Goal: Navigation & Orientation: Find specific page/section

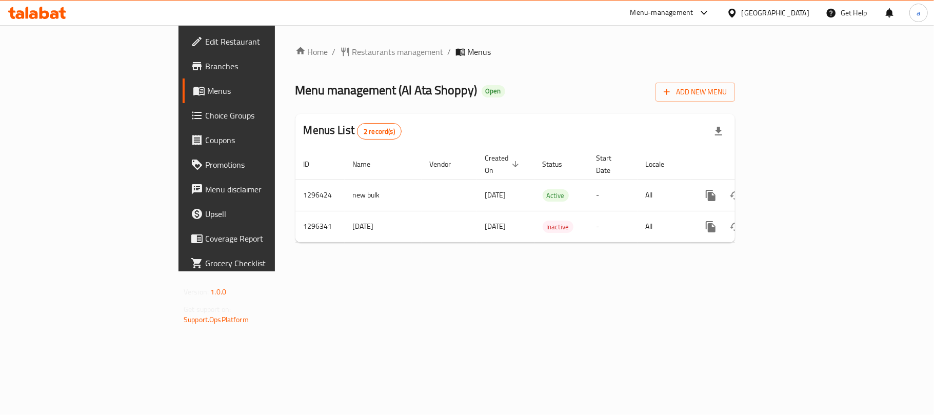
click at [735, 11] on icon at bounding box center [731, 12] width 7 height 9
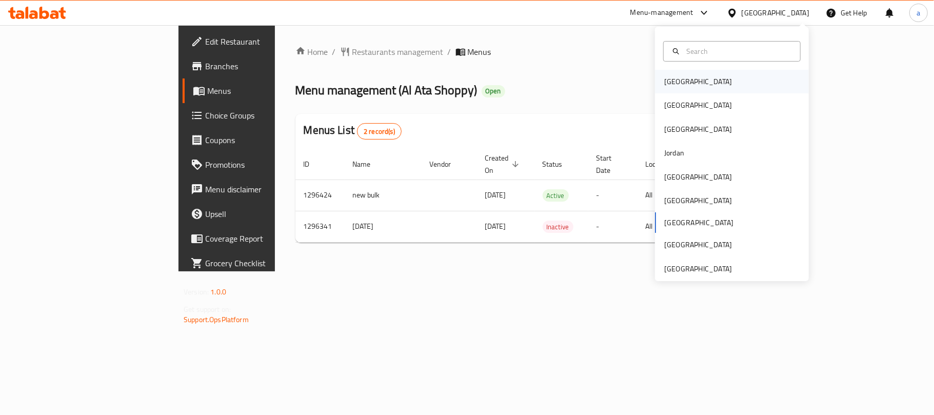
click at [679, 87] on div "Bahrain" at bounding box center [698, 82] width 84 height 24
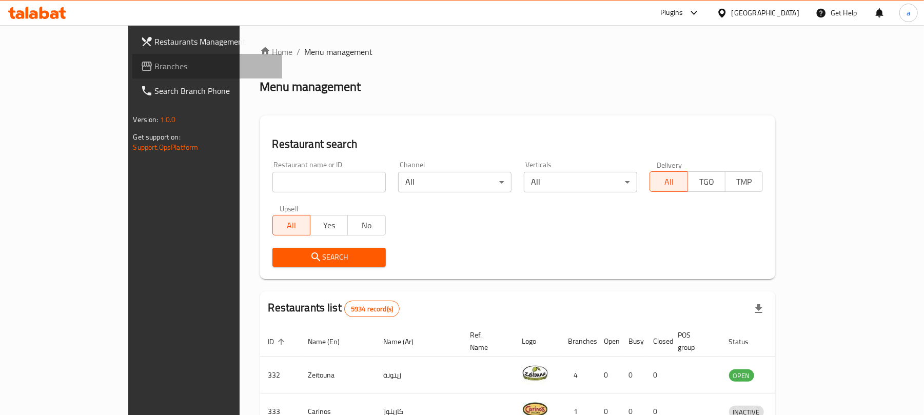
click at [155, 68] on span "Branches" at bounding box center [214, 66] width 119 height 12
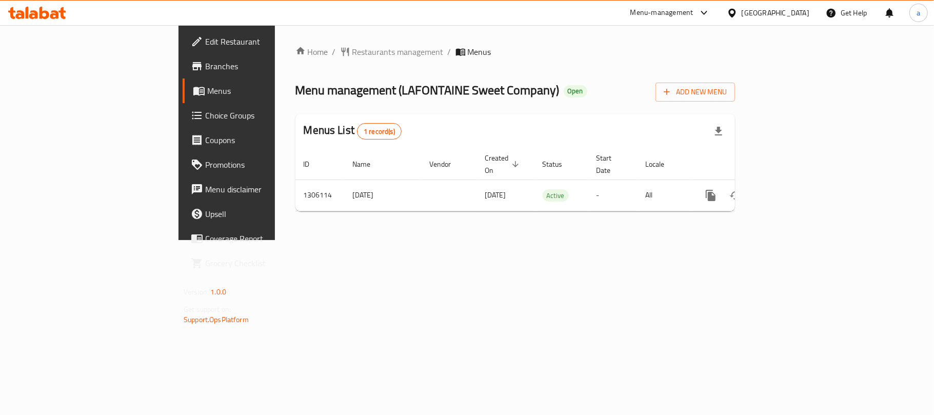
click at [796, 13] on div "Kuwait" at bounding box center [776, 12] width 68 height 11
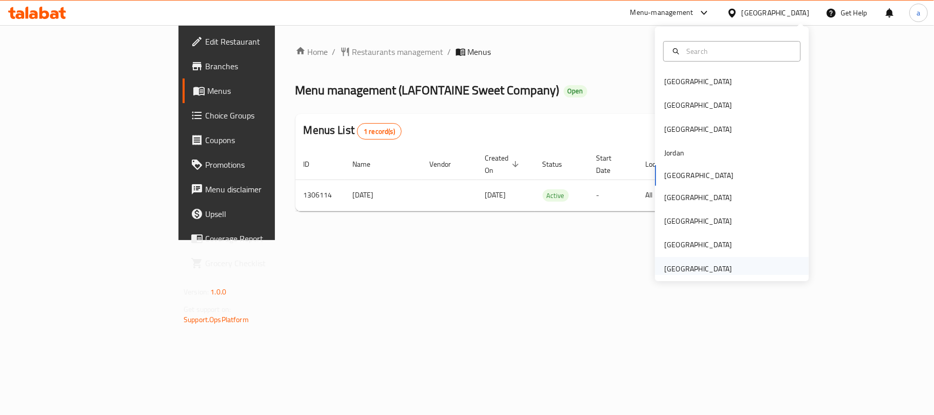
click at [698, 267] on div "[GEOGRAPHIC_DATA]" at bounding box center [698, 268] width 68 height 11
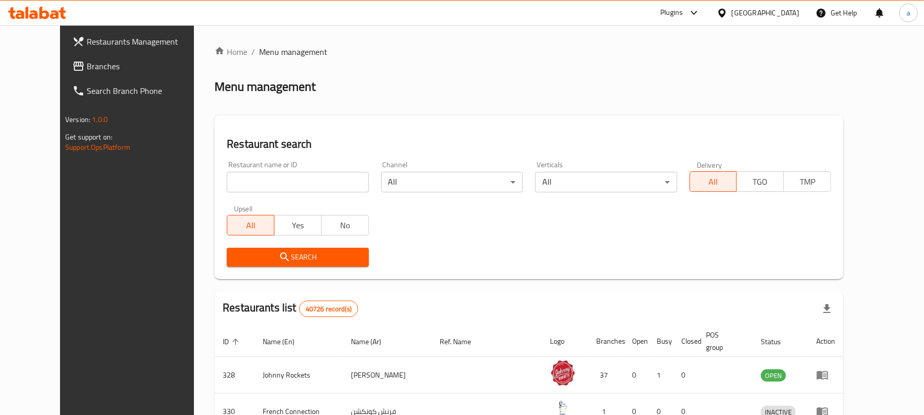
click at [87, 70] on span "Branches" at bounding box center [146, 66] width 119 height 12
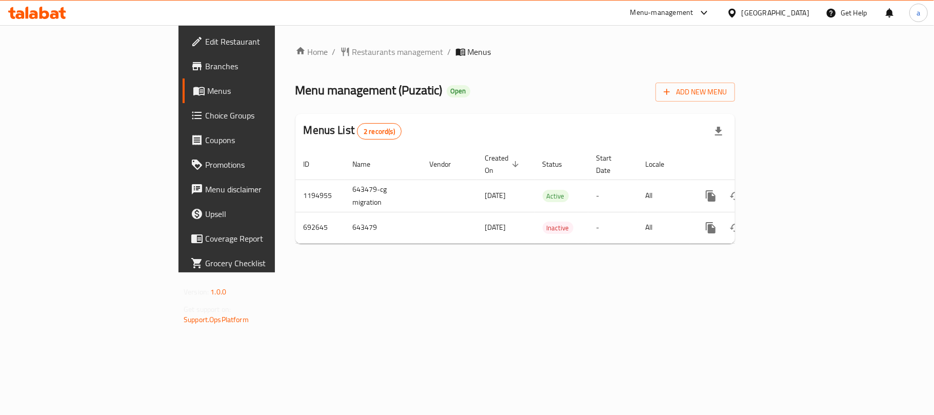
click at [52, 16] on icon at bounding box center [54, 14] width 9 height 9
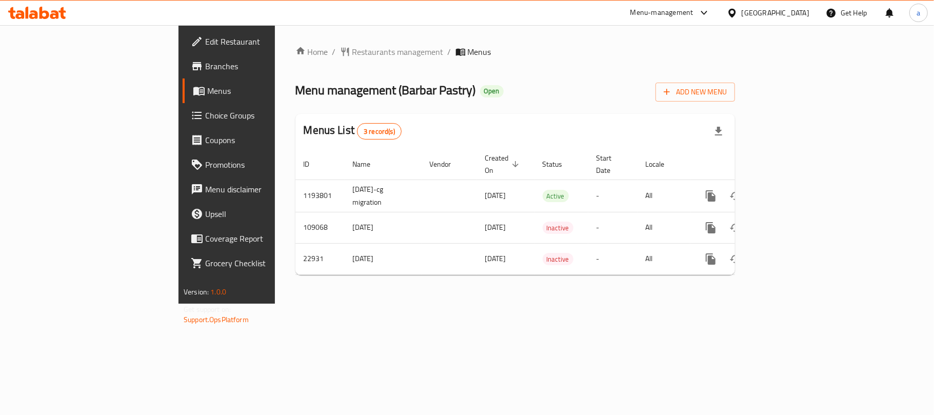
click at [58, 7] on icon at bounding box center [37, 13] width 58 height 12
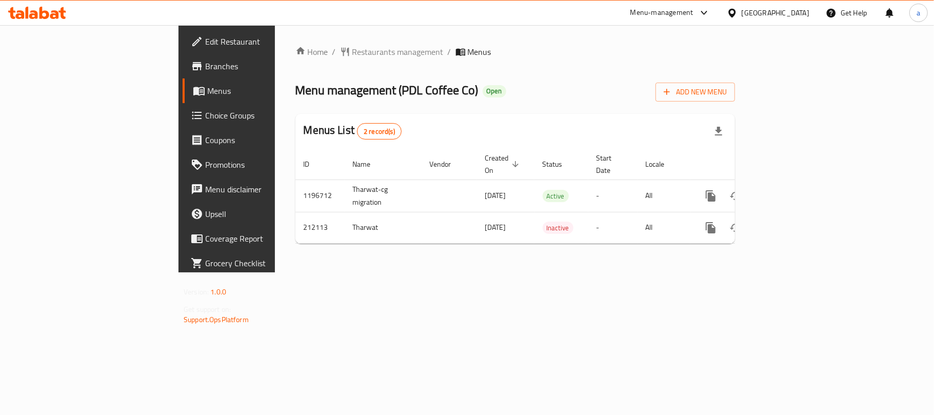
click at [45, 11] on icon at bounding box center [44, 13] width 10 height 12
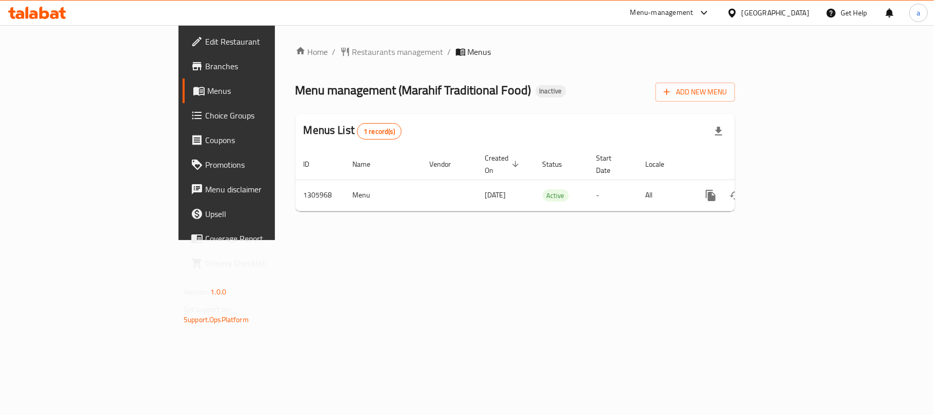
click at [771, 11] on div "[GEOGRAPHIC_DATA]" at bounding box center [776, 12] width 68 height 11
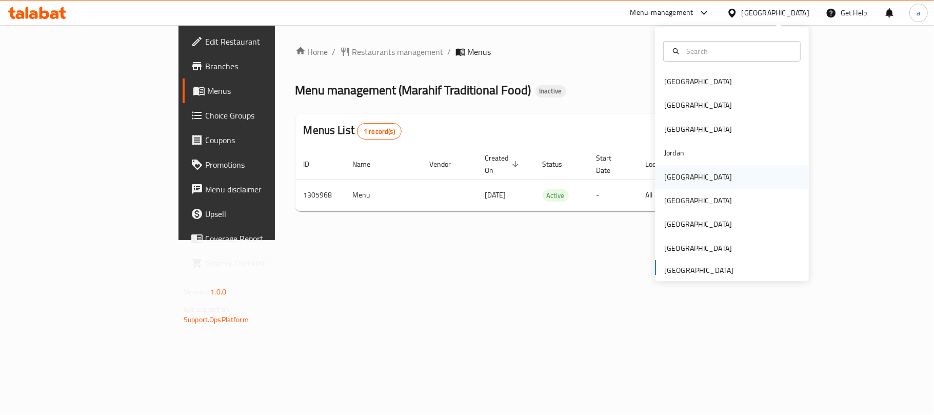
click at [671, 181] on div "[GEOGRAPHIC_DATA]" at bounding box center [698, 176] width 68 height 11
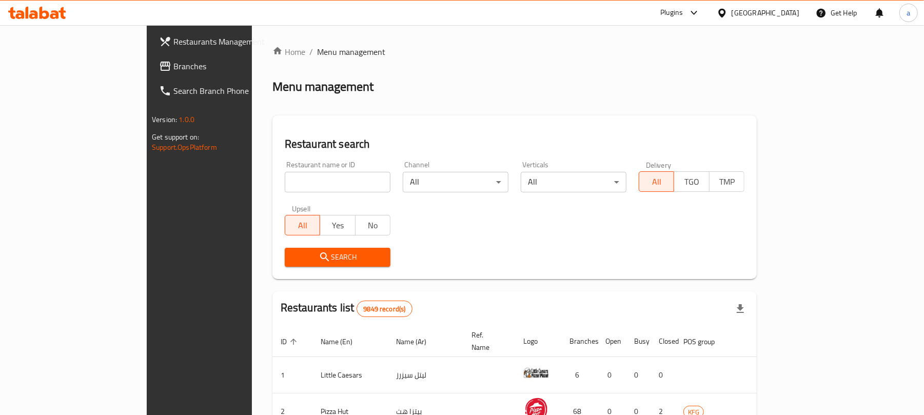
click at [173, 70] on span "Branches" at bounding box center [232, 66] width 119 height 12
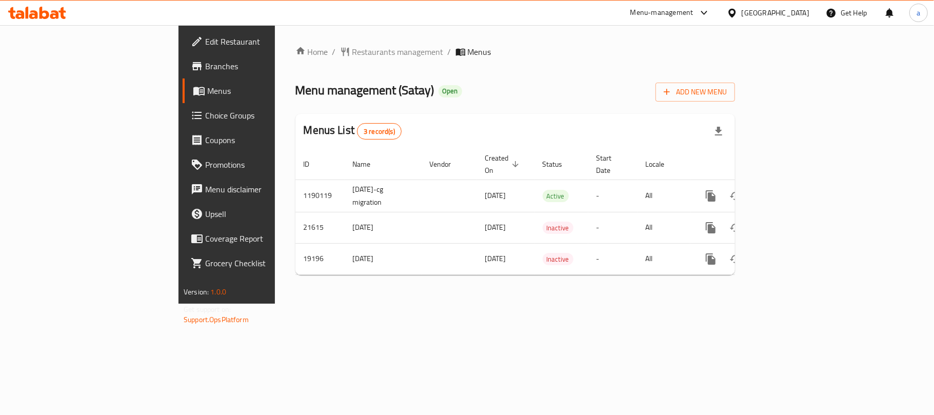
click at [801, 16] on div "[GEOGRAPHIC_DATA]" at bounding box center [776, 12] width 68 height 11
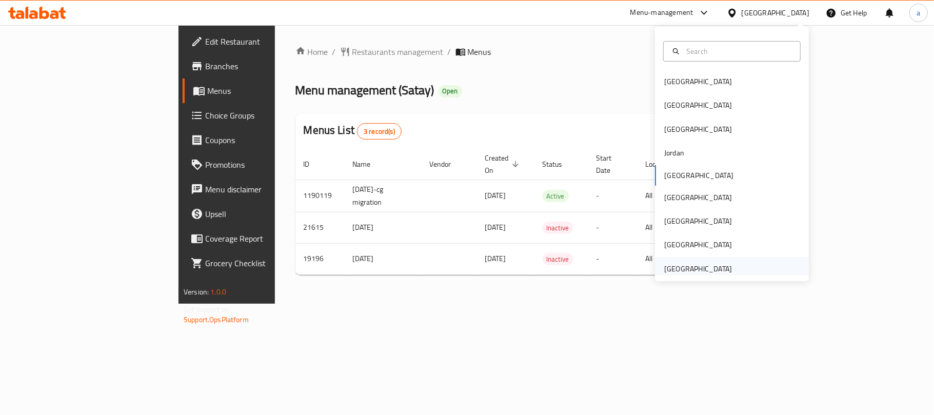
click at [686, 258] on div "[GEOGRAPHIC_DATA]" at bounding box center [698, 269] width 84 height 24
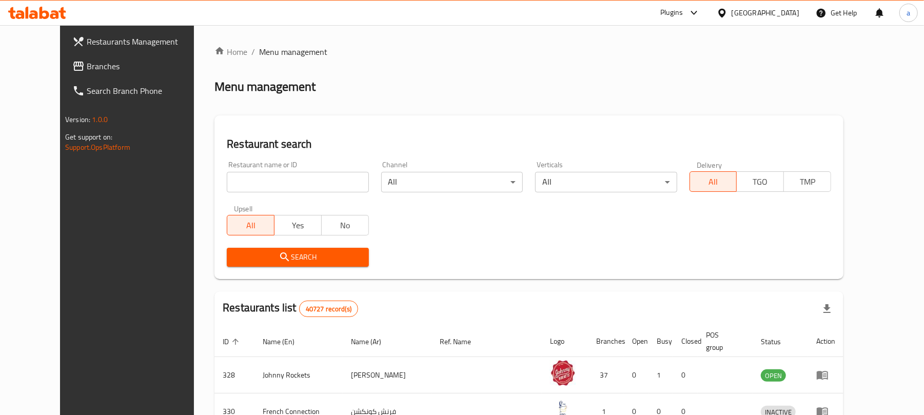
click at [87, 68] on span "Branches" at bounding box center [146, 66] width 119 height 12
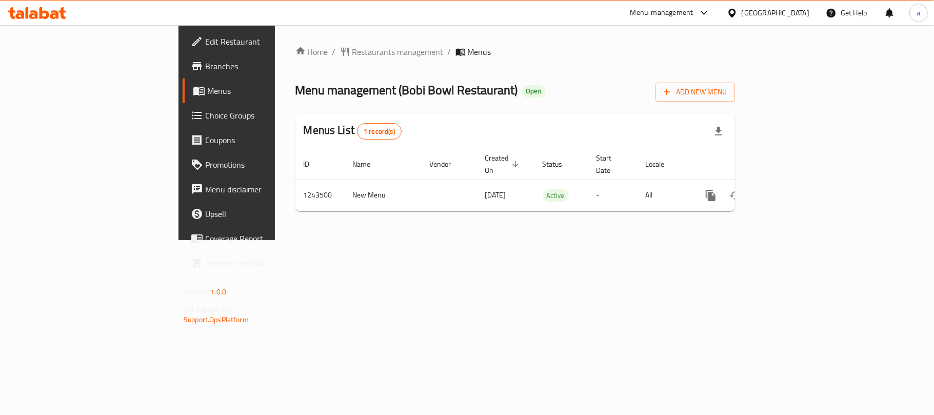
click at [773, 9] on div "[GEOGRAPHIC_DATA]" at bounding box center [776, 12] width 68 height 11
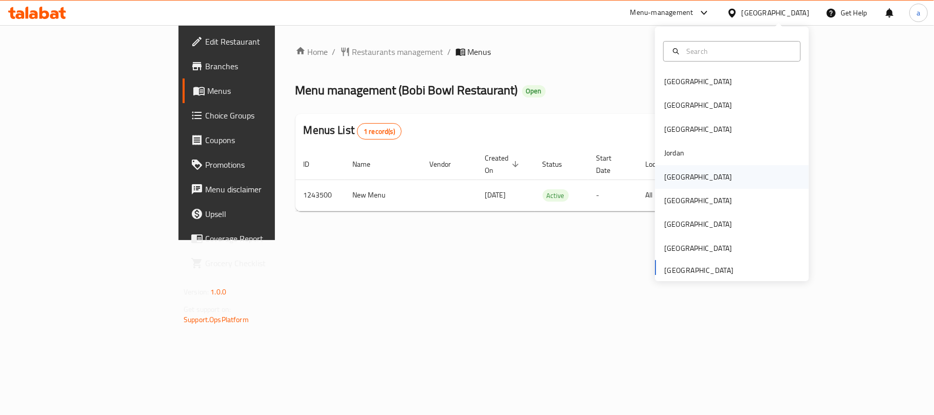
click at [684, 179] on div "[GEOGRAPHIC_DATA]" at bounding box center [732, 177] width 154 height 24
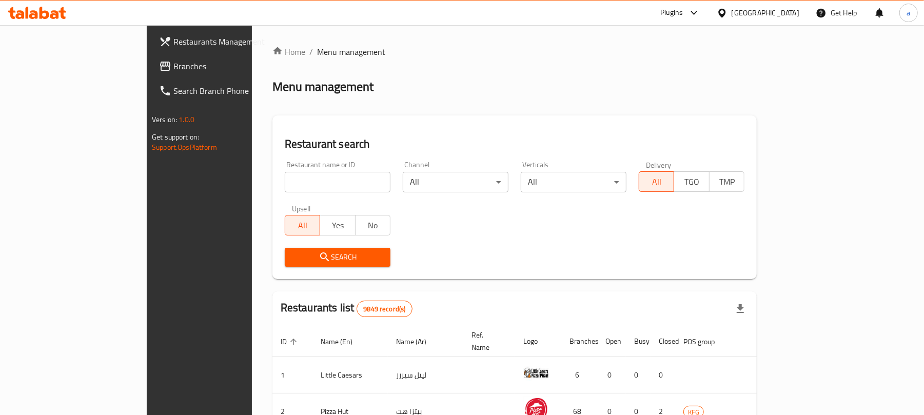
click at [173, 62] on span "Branches" at bounding box center [232, 66] width 119 height 12
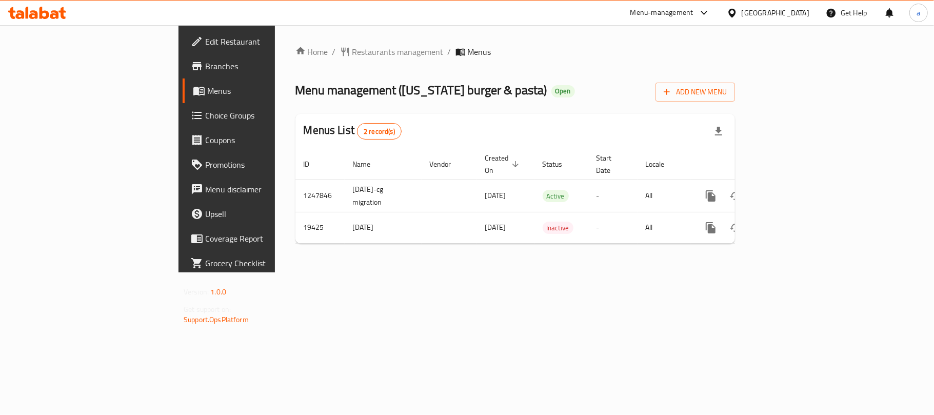
click at [801, 15] on div "[GEOGRAPHIC_DATA]" at bounding box center [776, 12] width 68 height 11
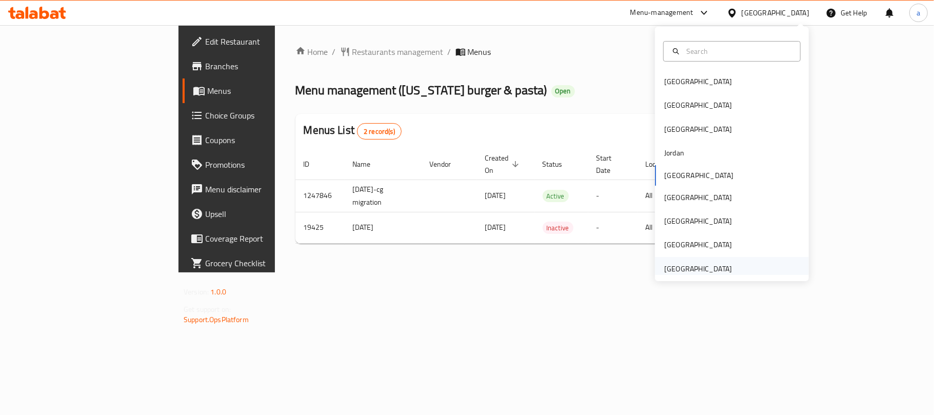
click at [690, 273] on div "[GEOGRAPHIC_DATA]" at bounding box center [698, 268] width 68 height 11
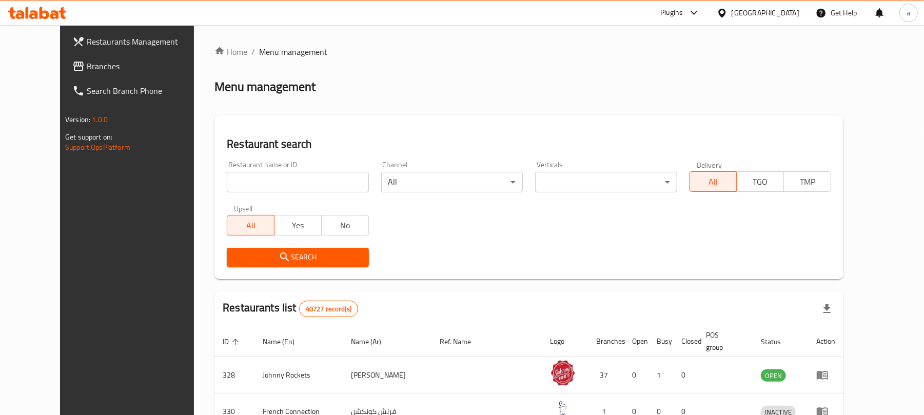
click at [87, 66] on span "Branches" at bounding box center [146, 66] width 119 height 12
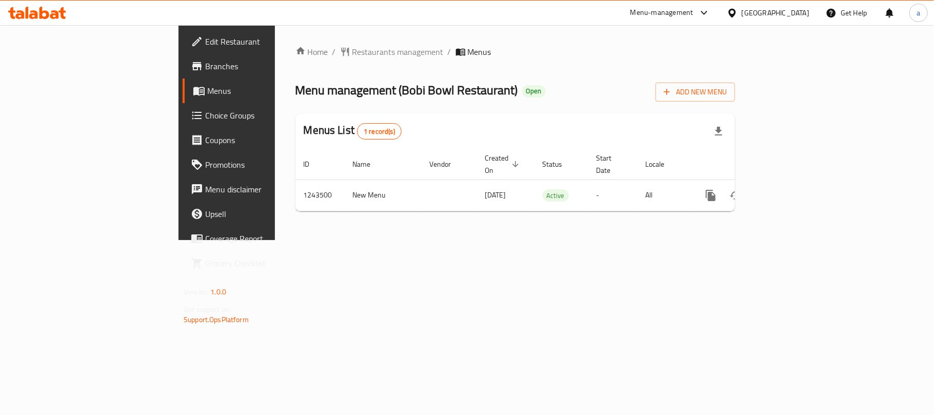
click at [767, 17] on div "[GEOGRAPHIC_DATA]" at bounding box center [776, 12] width 68 height 11
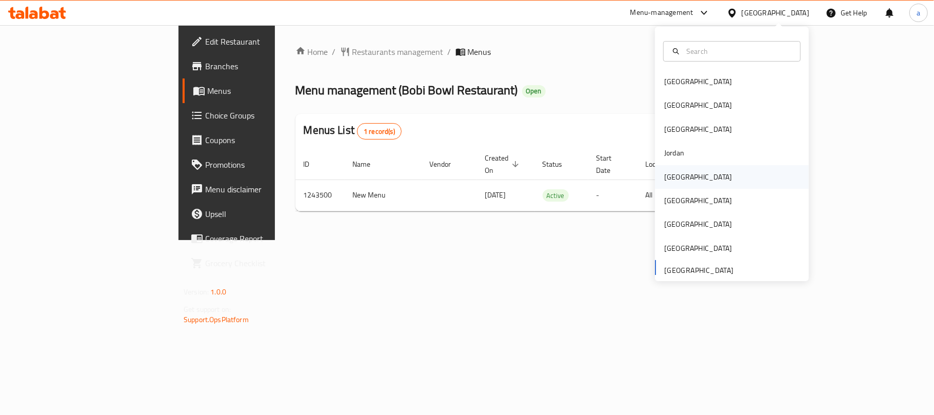
click at [677, 171] on div "[GEOGRAPHIC_DATA]" at bounding box center [698, 177] width 84 height 24
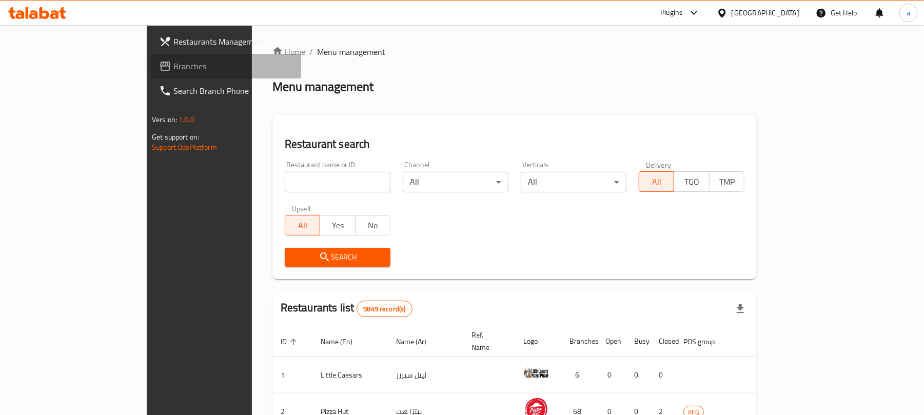
click at [173, 63] on span "Branches" at bounding box center [232, 66] width 119 height 12
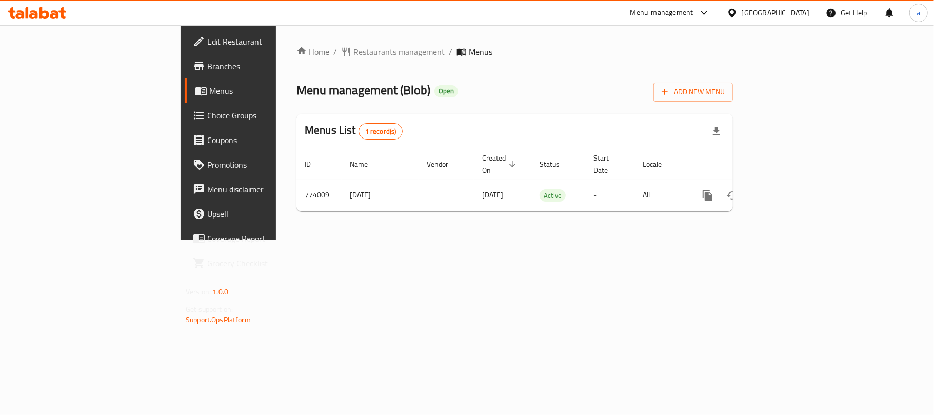
click at [795, 17] on div "[GEOGRAPHIC_DATA]" at bounding box center [776, 12] width 68 height 11
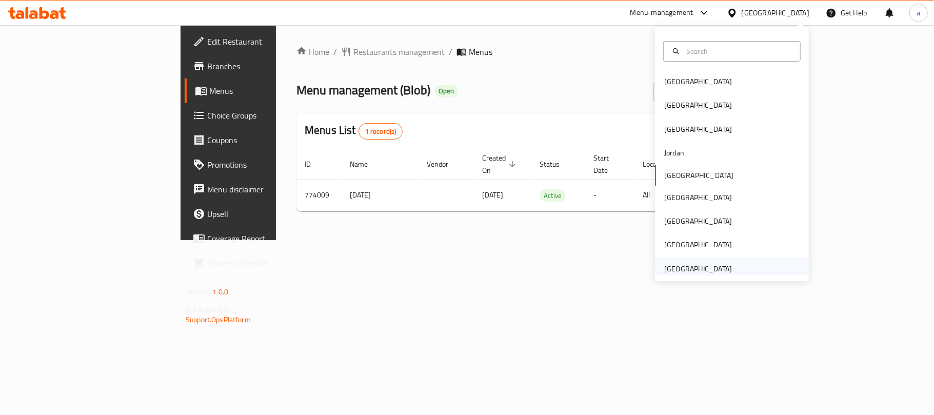
click at [712, 271] on div "[GEOGRAPHIC_DATA]" at bounding box center [698, 268] width 68 height 11
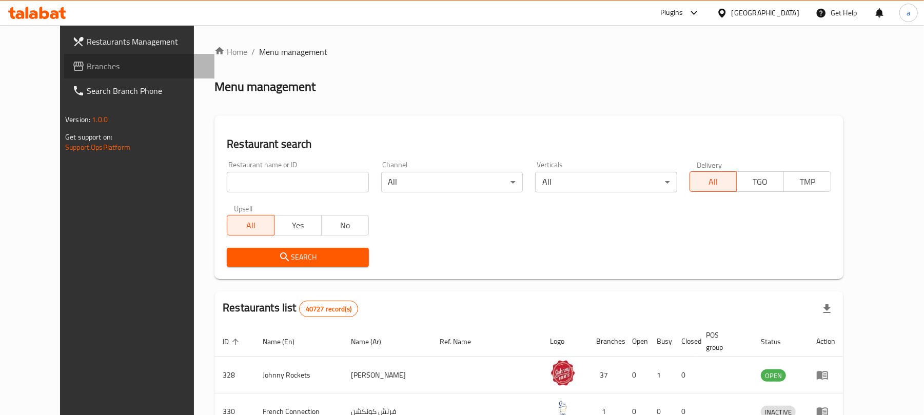
click at [87, 72] on span "Branches" at bounding box center [146, 66] width 119 height 12
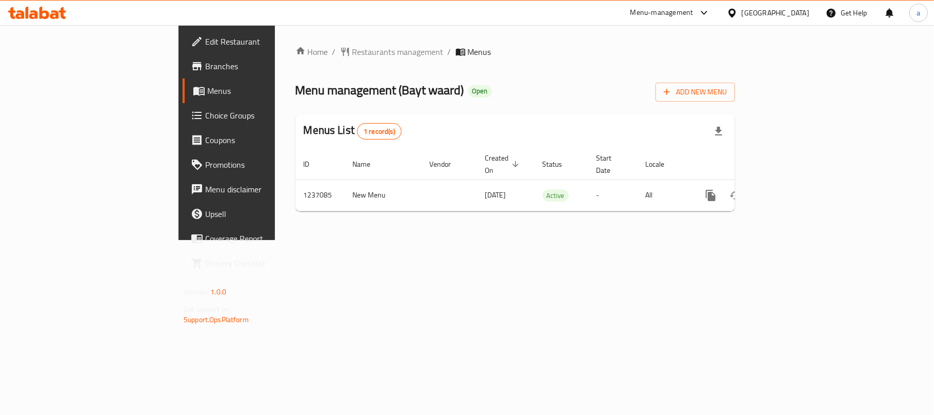
click at [776, 13] on div "[GEOGRAPHIC_DATA]" at bounding box center [776, 12] width 68 height 11
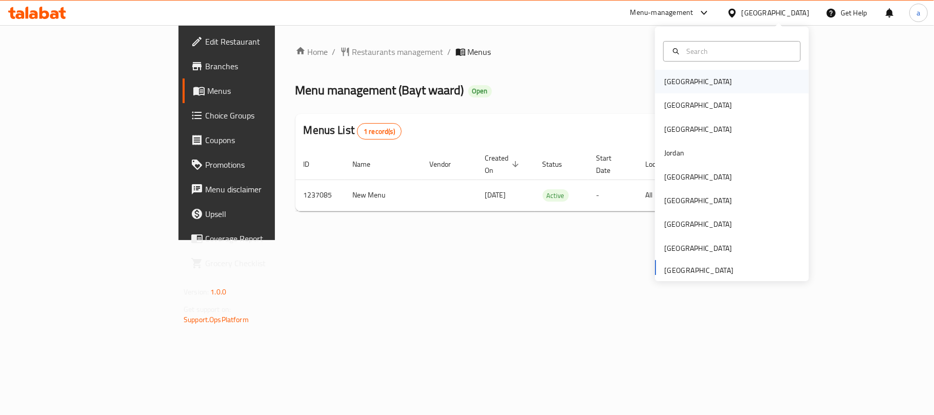
click at [712, 85] on div "[GEOGRAPHIC_DATA]" at bounding box center [732, 82] width 154 height 24
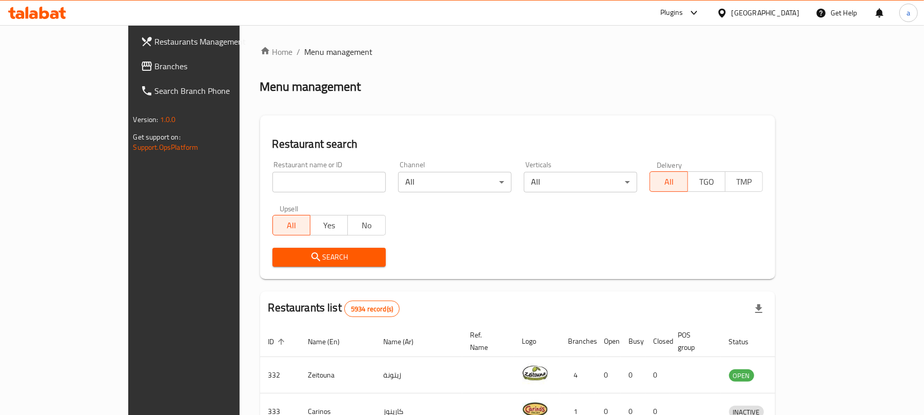
click at [155, 65] on span "Branches" at bounding box center [214, 66] width 119 height 12
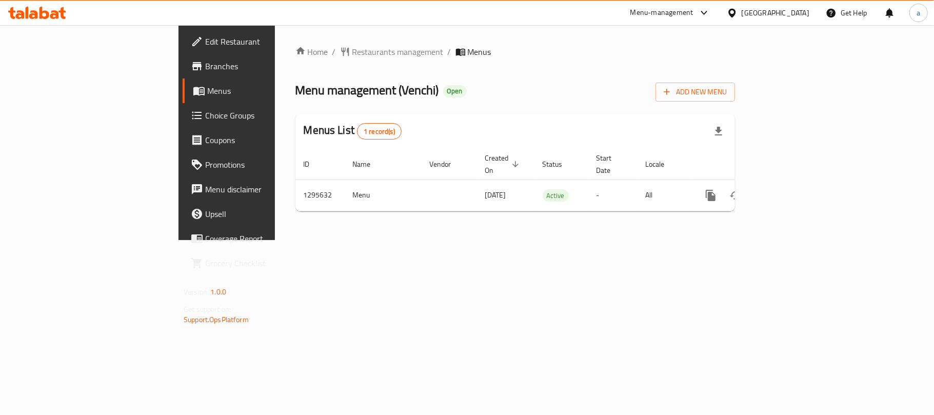
click at [804, 13] on div "[GEOGRAPHIC_DATA]" at bounding box center [776, 12] width 68 height 11
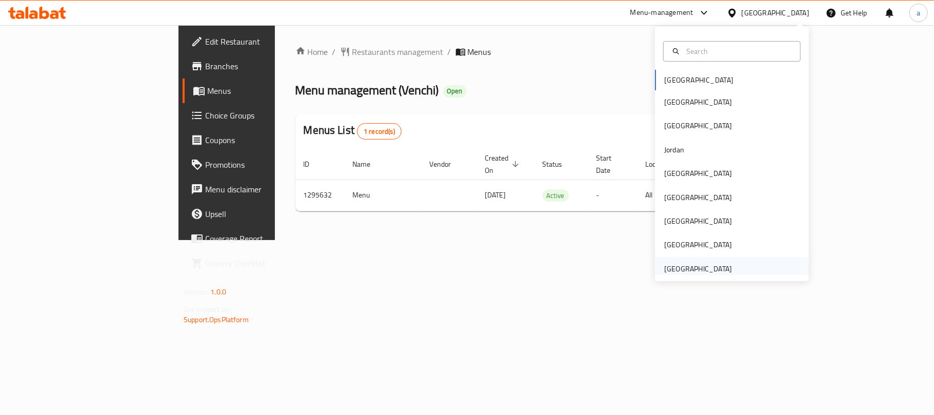
click at [704, 267] on div "[GEOGRAPHIC_DATA]" at bounding box center [698, 268] width 68 height 11
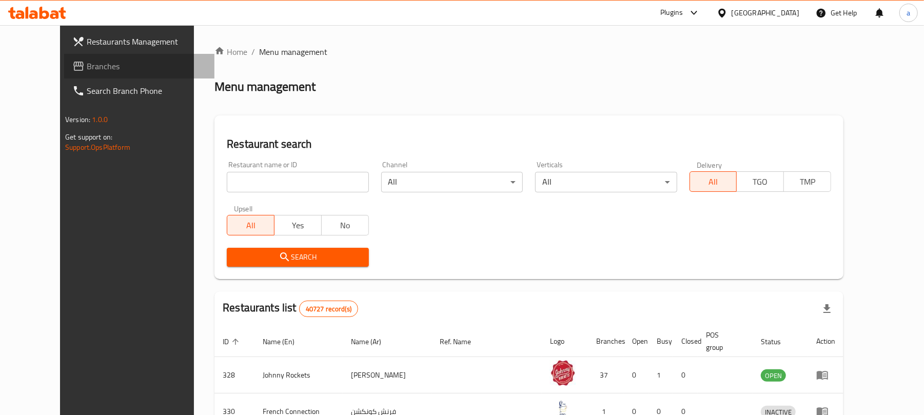
click at [87, 63] on span "Branches" at bounding box center [146, 66] width 119 height 12
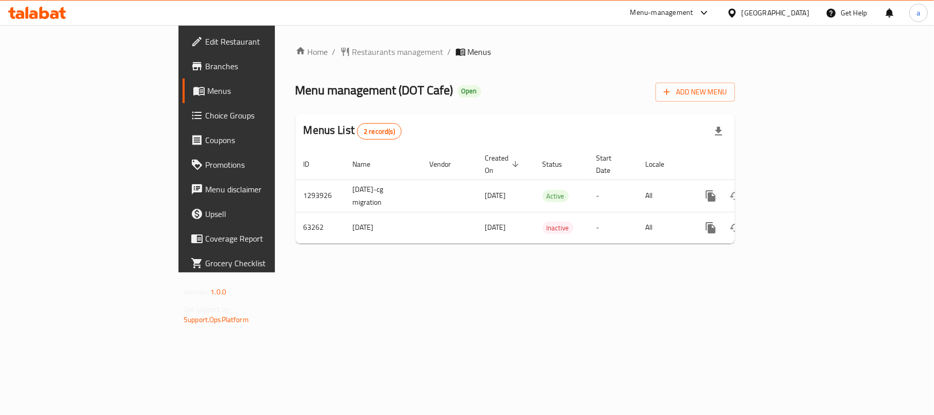
click at [591, 272] on div "Home / Restaurants management / Menus Menu management ( DOT Cafe ) Open Add New…" at bounding box center [515, 148] width 481 height 247
click at [795, 11] on div "[GEOGRAPHIC_DATA]" at bounding box center [776, 12] width 68 height 11
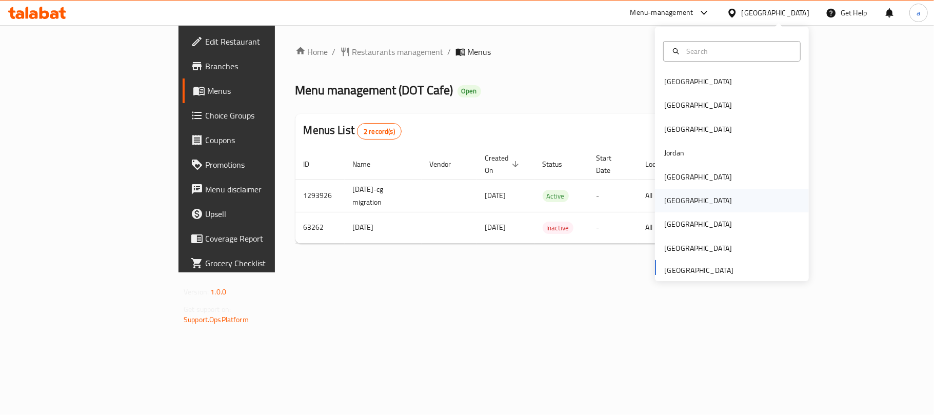
click at [672, 200] on div "[GEOGRAPHIC_DATA]" at bounding box center [698, 200] width 68 height 11
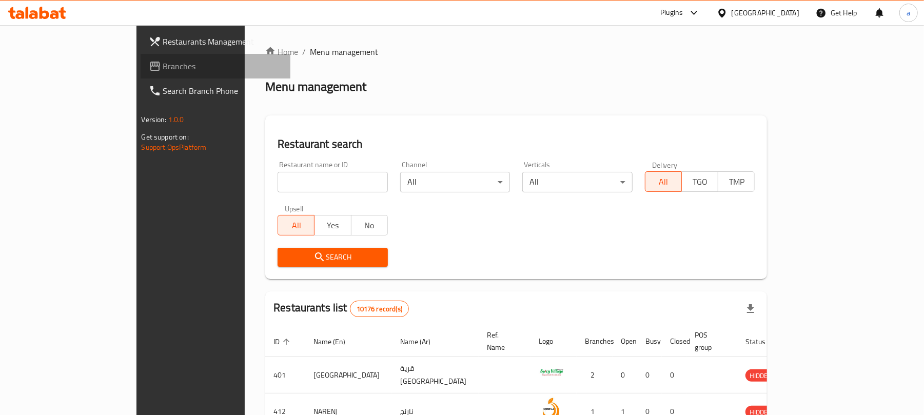
click at [163, 65] on span "Branches" at bounding box center [222, 66] width 119 height 12
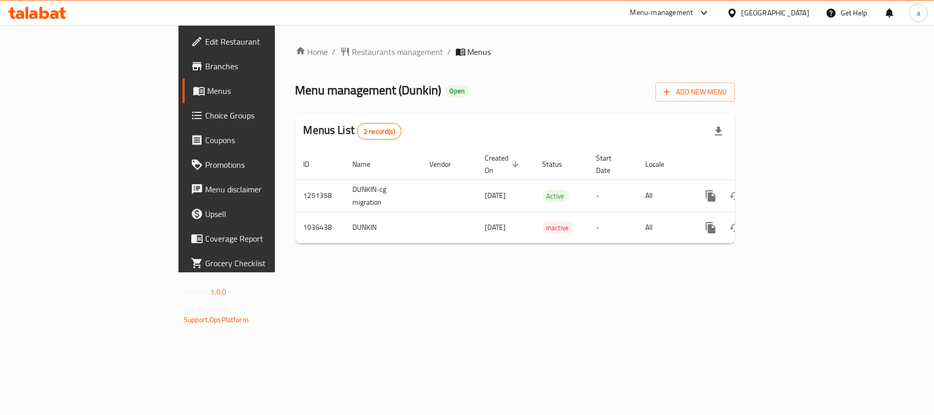
click at [799, 13] on div "Oman" at bounding box center [776, 12] width 68 height 11
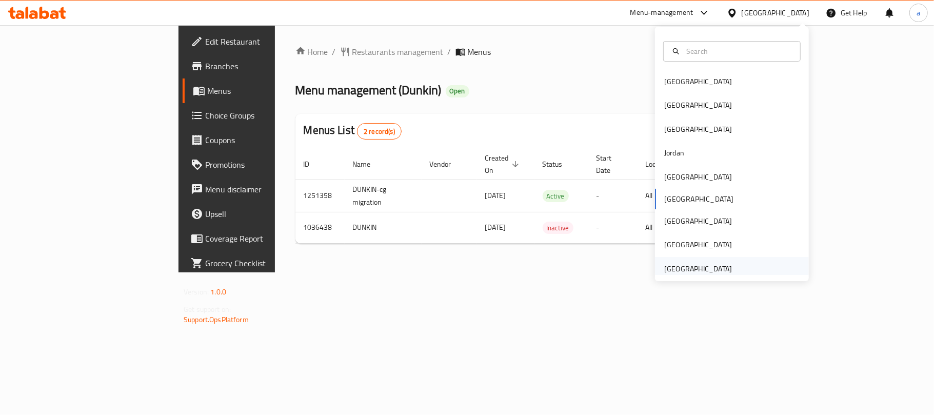
click at [686, 265] on div "[GEOGRAPHIC_DATA]" at bounding box center [698, 268] width 68 height 11
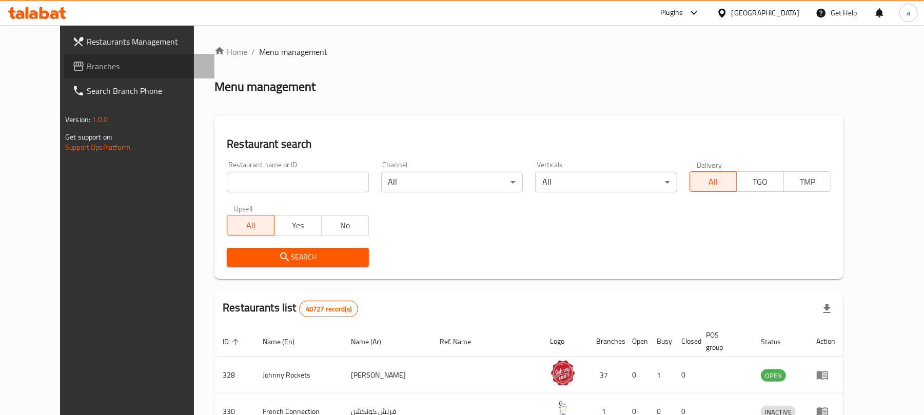
click at [87, 66] on span "Branches" at bounding box center [146, 66] width 119 height 12
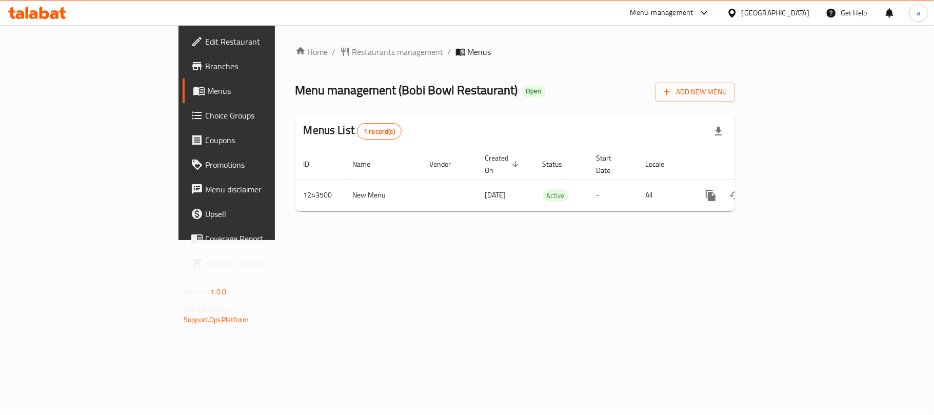
click at [773, 9] on div "[GEOGRAPHIC_DATA]" at bounding box center [776, 12] width 68 height 11
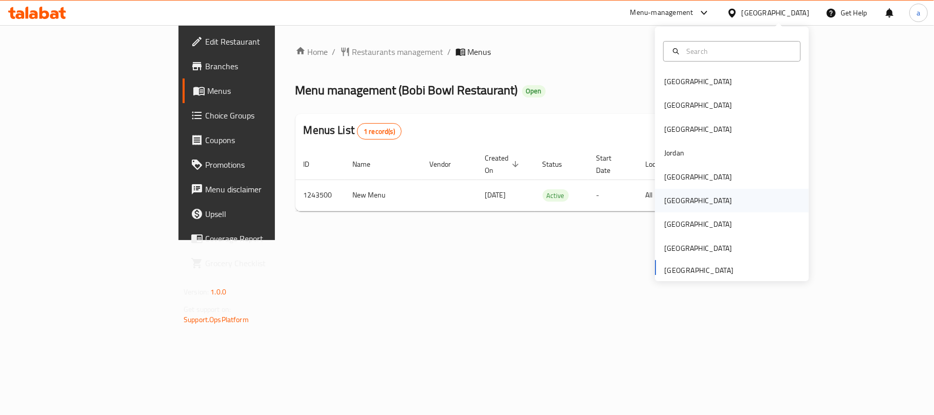
click at [669, 199] on div "[GEOGRAPHIC_DATA]" at bounding box center [698, 200] width 68 height 11
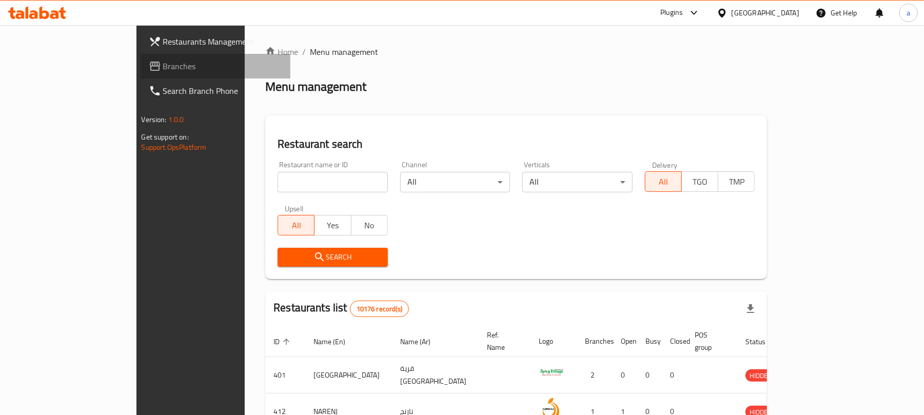
click at [163, 67] on span "Branches" at bounding box center [222, 66] width 119 height 12
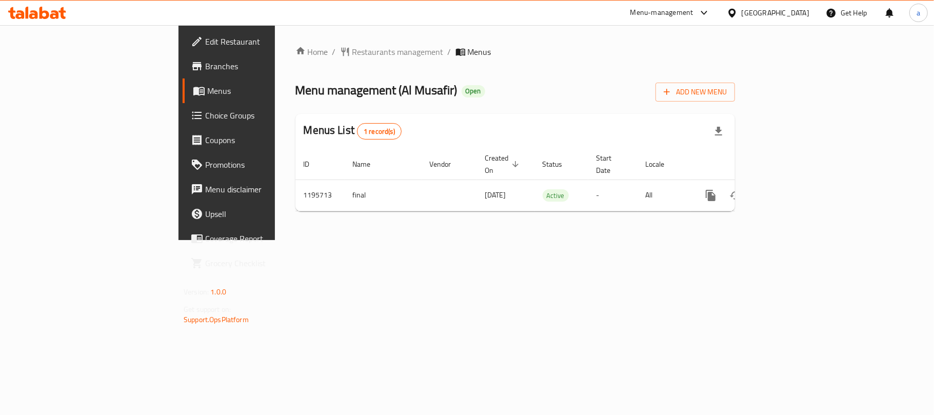
click at [50, 14] on icon at bounding box center [37, 13] width 58 height 12
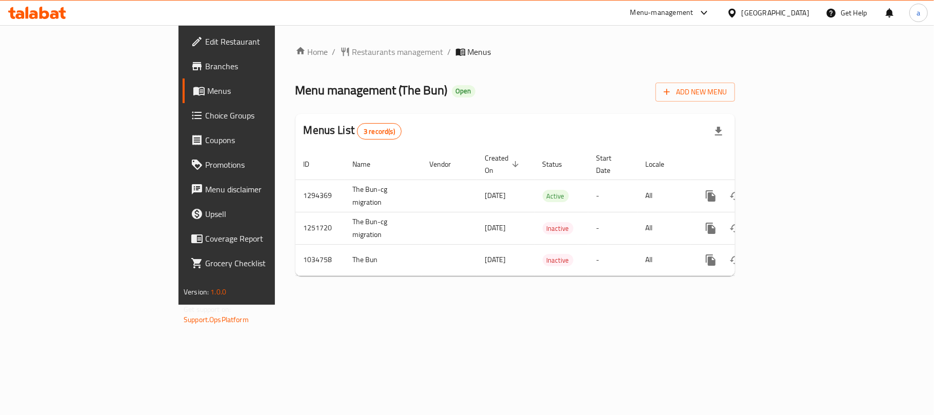
click at [794, 14] on div "[GEOGRAPHIC_DATA]" at bounding box center [776, 12] width 68 height 11
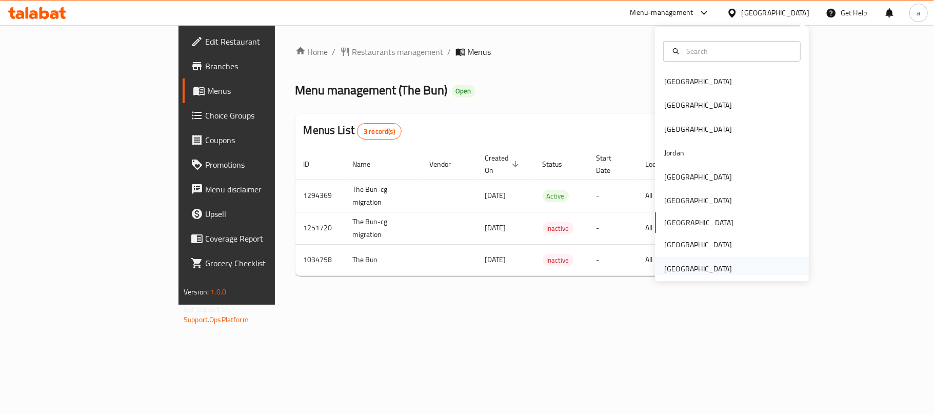
click at [675, 272] on div "[GEOGRAPHIC_DATA]" at bounding box center [698, 268] width 68 height 11
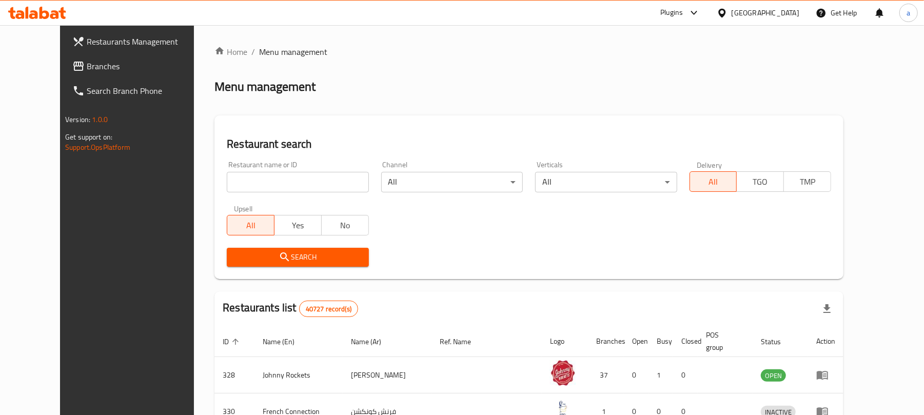
click at [87, 71] on span "Branches" at bounding box center [146, 66] width 119 height 12
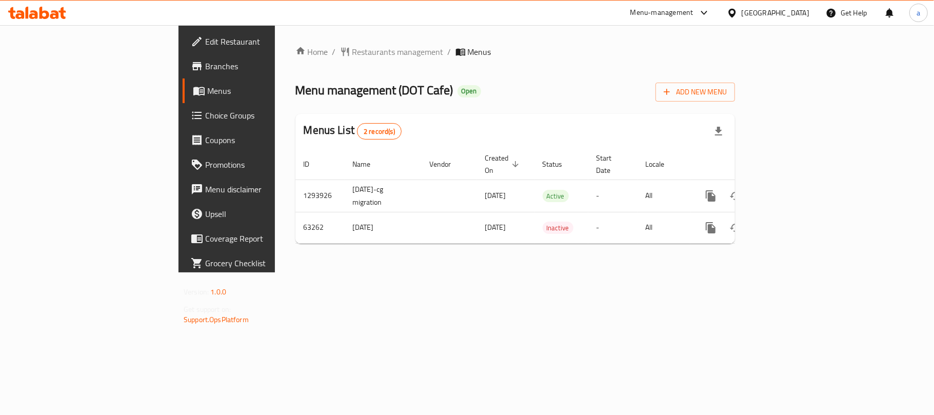
click at [794, 12] on div "[GEOGRAPHIC_DATA]" at bounding box center [776, 12] width 68 height 11
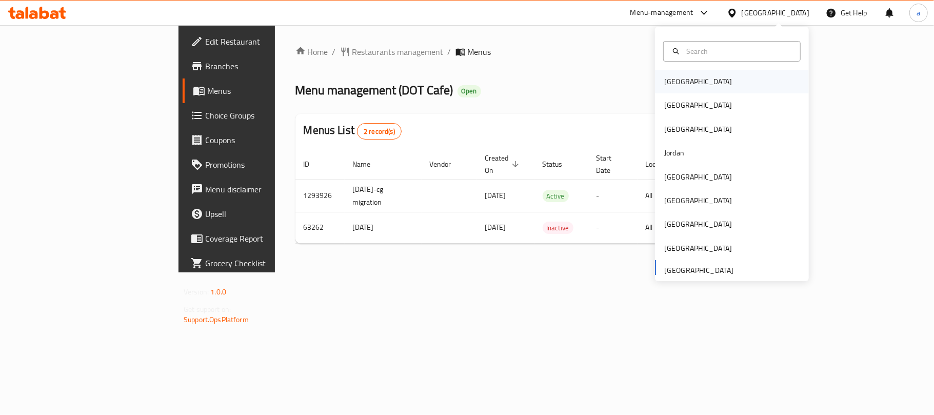
click at [673, 87] on div "[GEOGRAPHIC_DATA]" at bounding box center [698, 81] width 68 height 11
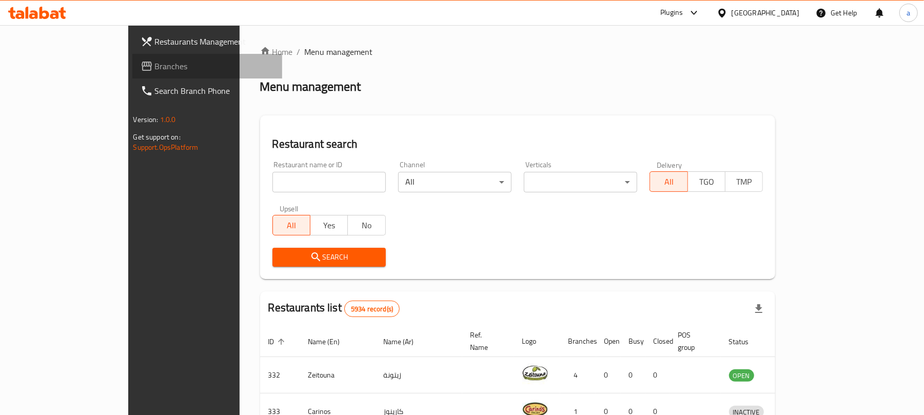
click at [155, 64] on span "Branches" at bounding box center [214, 66] width 119 height 12
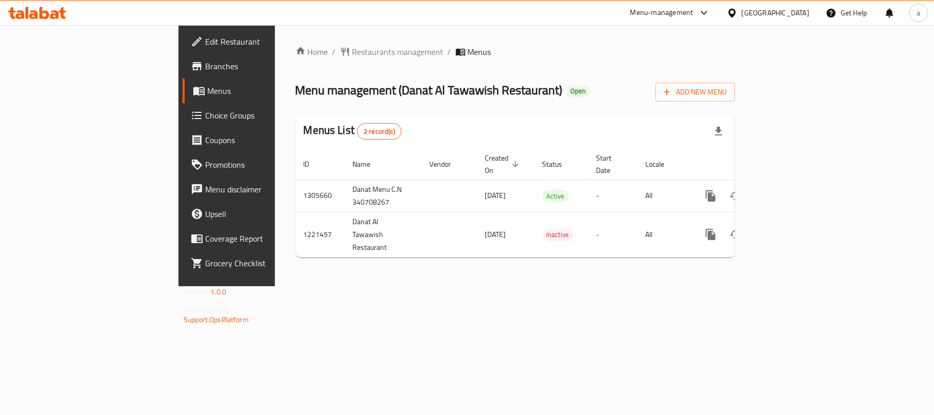
click at [39, 17] on icon at bounding box center [37, 13] width 58 height 12
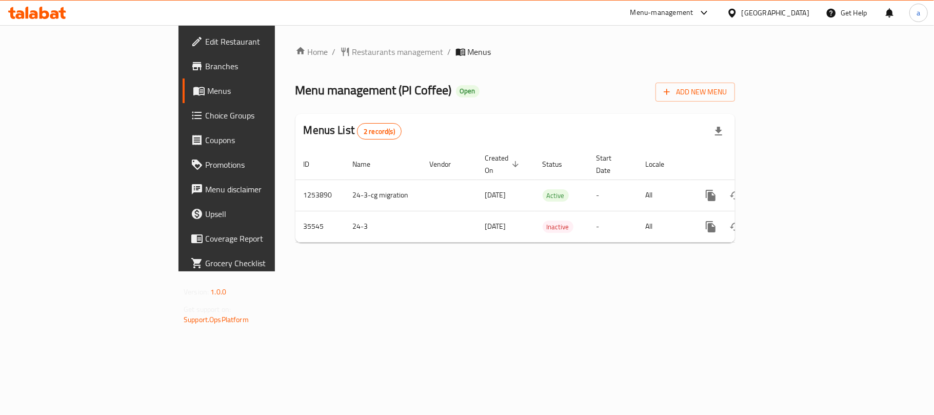
click at [65, 15] on icon at bounding box center [37, 13] width 58 height 12
click at [798, 16] on div "[GEOGRAPHIC_DATA]" at bounding box center [776, 12] width 68 height 11
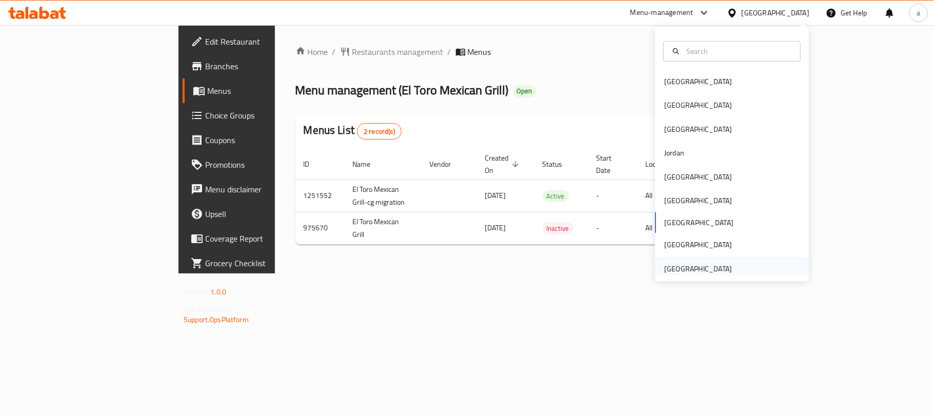
click at [690, 263] on div "[GEOGRAPHIC_DATA]" at bounding box center [698, 268] width 68 height 11
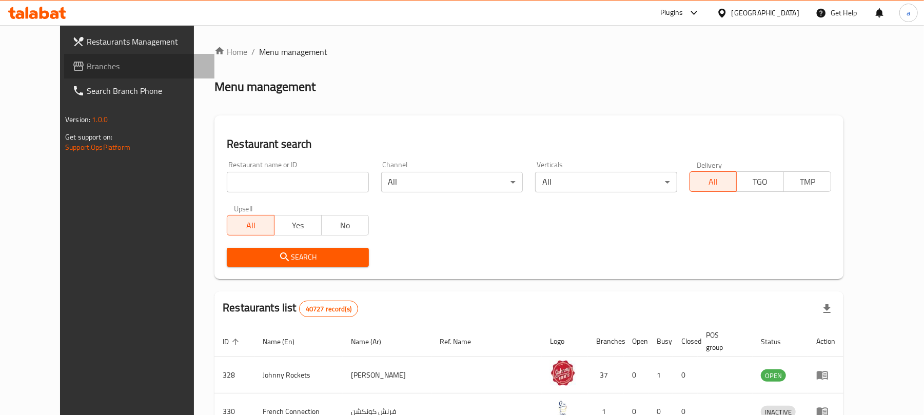
click at [87, 67] on span "Branches" at bounding box center [146, 66] width 119 height 12
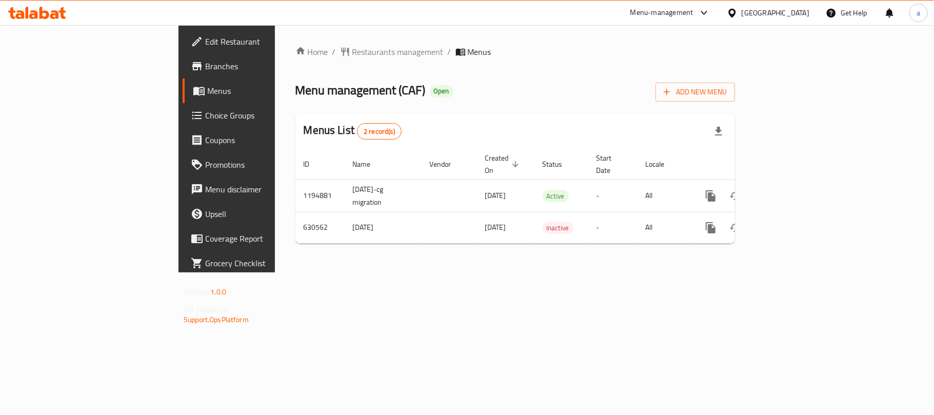
click at [47, 17] on icon at bounding box center [44, 13] width 10 height 12
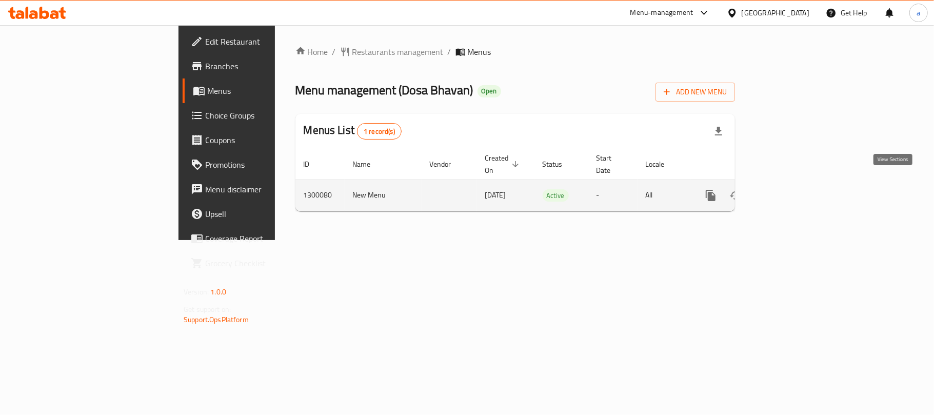
click at [791, 189] on icon "enhanced table" at bounding box center [784, 195] width 12 height 12
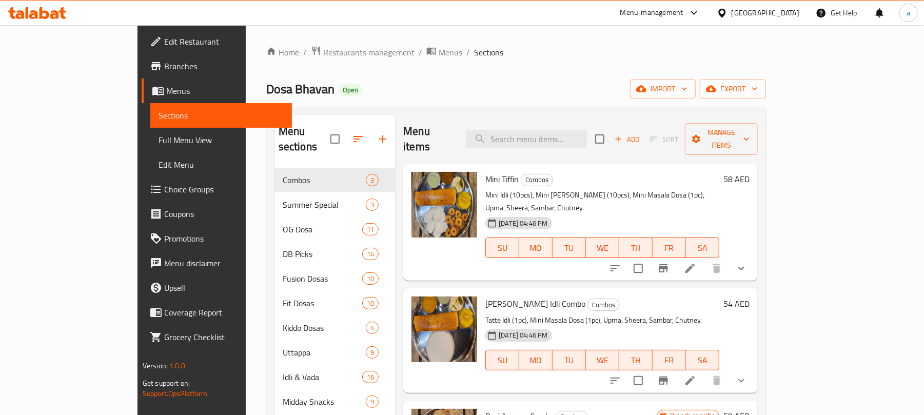
click at [780, 11] on div "[GEOGRAPHIC_DATA]" at bounding box center [765, 12] width 68 height 11
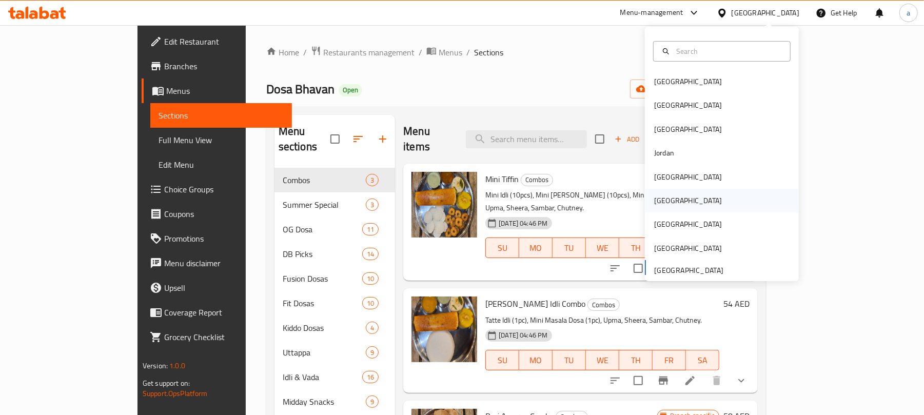
click at [673, 199] on div "[GEOGRAPHIC_DATA]" at bounding box center [722, 201] width 154 height 24
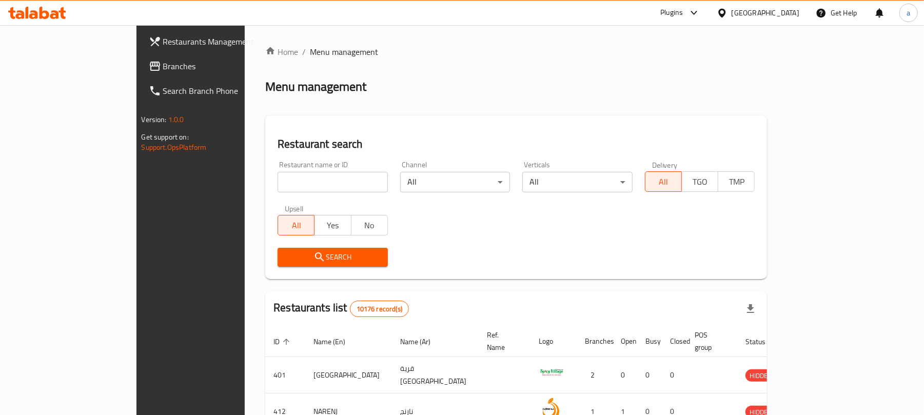
click at [163, 70] on span "Branches" at bounding box center [222, 66] width 119 height 12
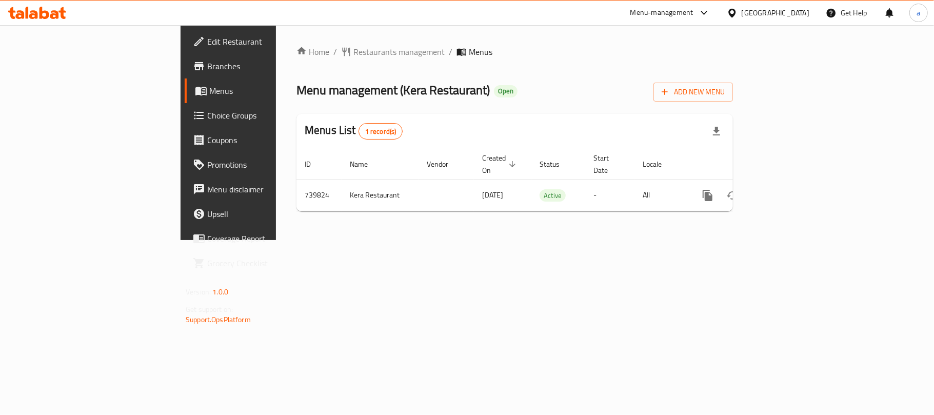
click at [801, 12] on div "[GEOGRAPHIC_DATA]" at bounding box center [776, 12] width 68 height 11
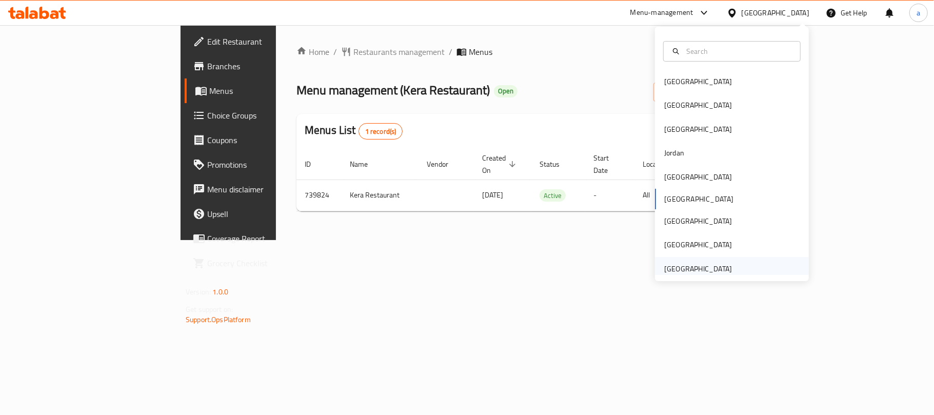
click at [684, 261] on div "[GEOGRAPHIC_DATA]" at bounding box center [698, 269] width 84 height 24
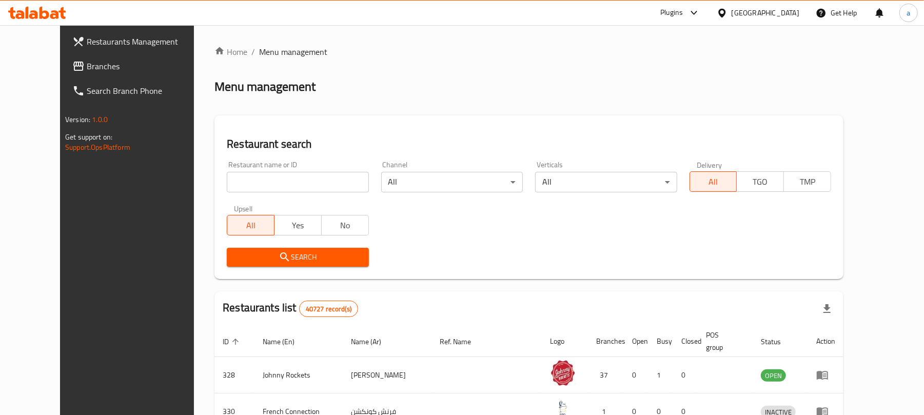
click at [87, 66] on span "Branches" at bounding box center [146, 66] width 119 height 12
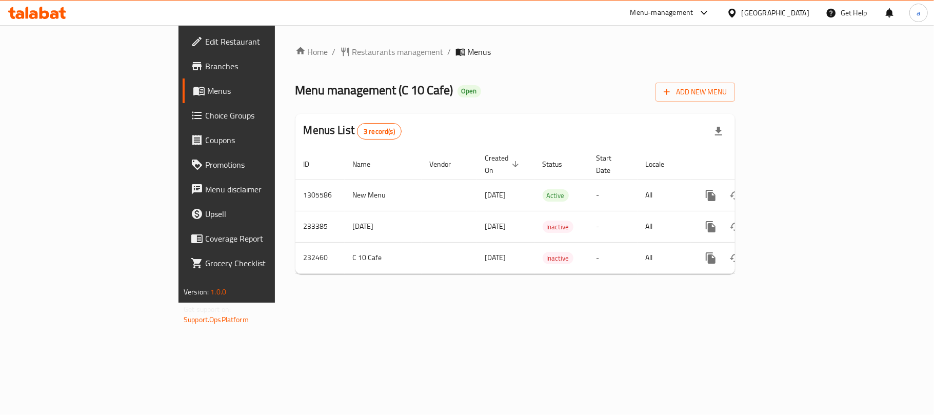
click at [774, 9] on div "[GEOGRAPHIC_DATA]" at bounding box center [776, 12] width 68 height 11
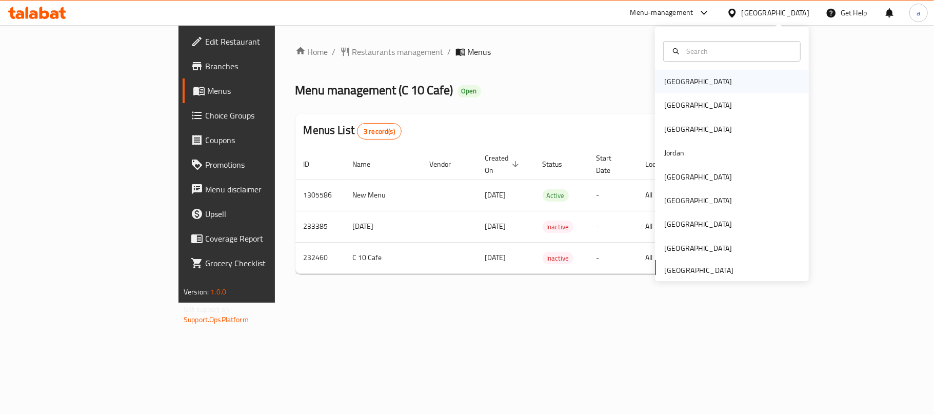
click at [682, 86] on div "Bahrain" at bounding box center [698, 82] width 84 height 24
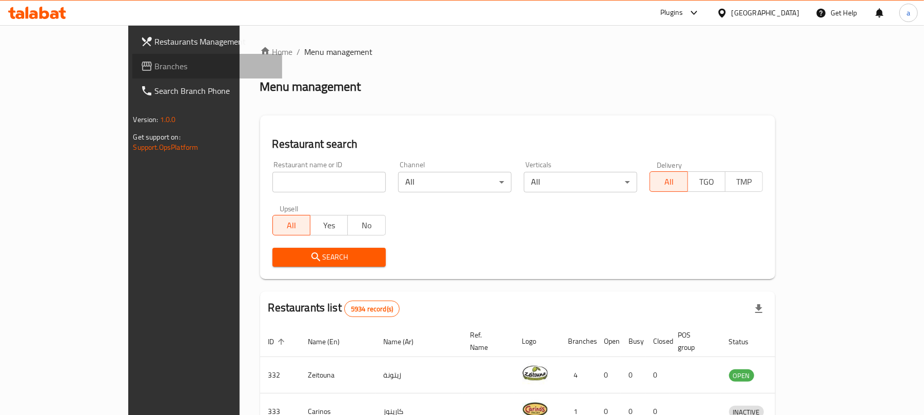
drag, startPoint x: 63, startPoint y: 67, endPoint x: 234, endPoint y: 148, distance: 189.7
click at [155, 68] on span "Branches" at bounding box center [214, 66] width 119 height 12
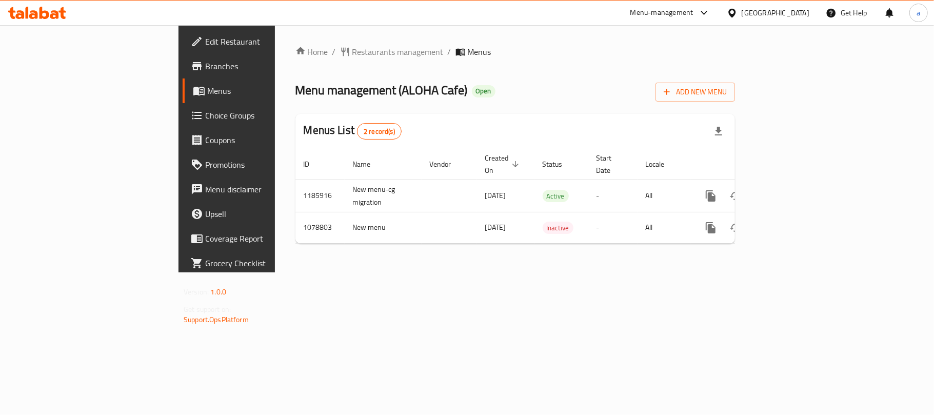
click at [792, 18] on div "Bahrain" at bounding box center [776, 12] width 68 height 11
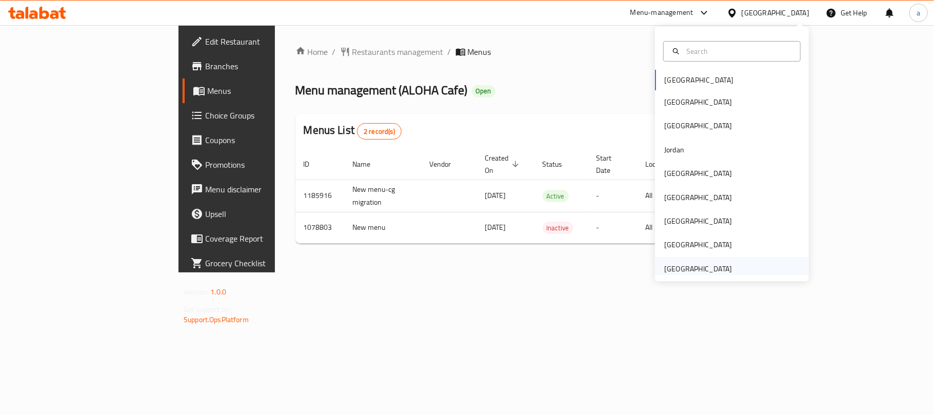
click at [692, 270] on div "[GEOGRAPHIC_DATA]" at bounding box center [698, 269] width 84 height 24
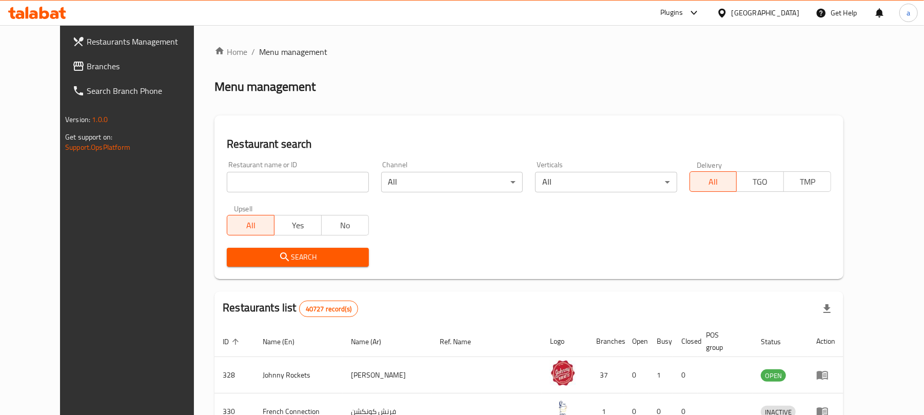
click at [87, 67] on span "Branches" at bounding box center [146, 66] width 119 height 12
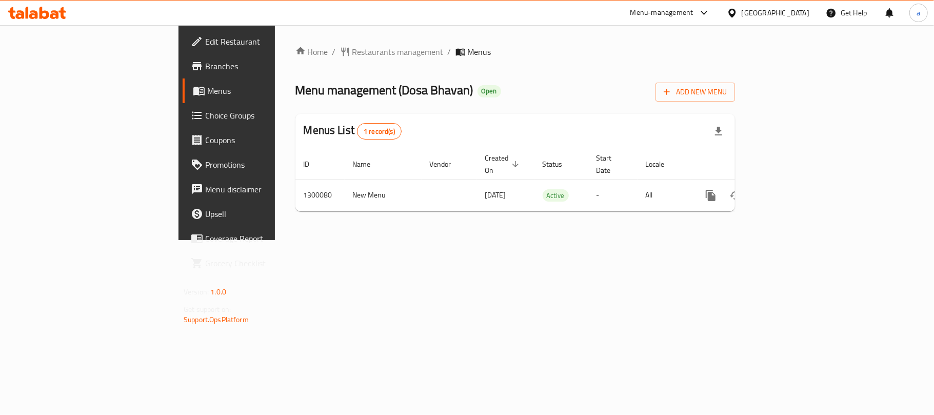
click at [60, 13] on icon at bounding box center [37, 13] width 58 height 12
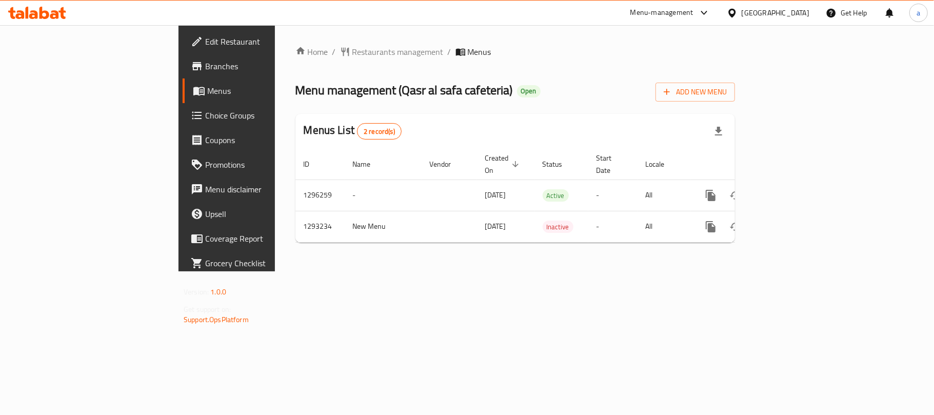
click at [48, 9] on icon at bounding box center [37, 13] width 58 height 12
